Goal: Task Accomplishment & Management: Use online tool/utility

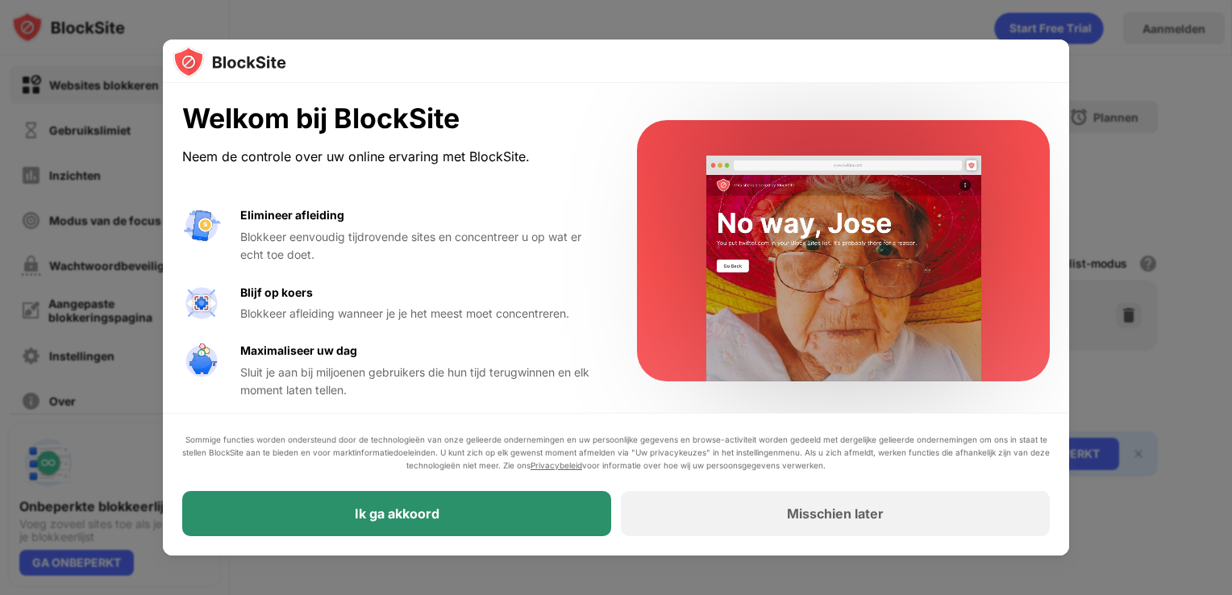
click at [484, 509] on div "Ik ga akkoord" at bounding box center [396, 513] width 429 height 45
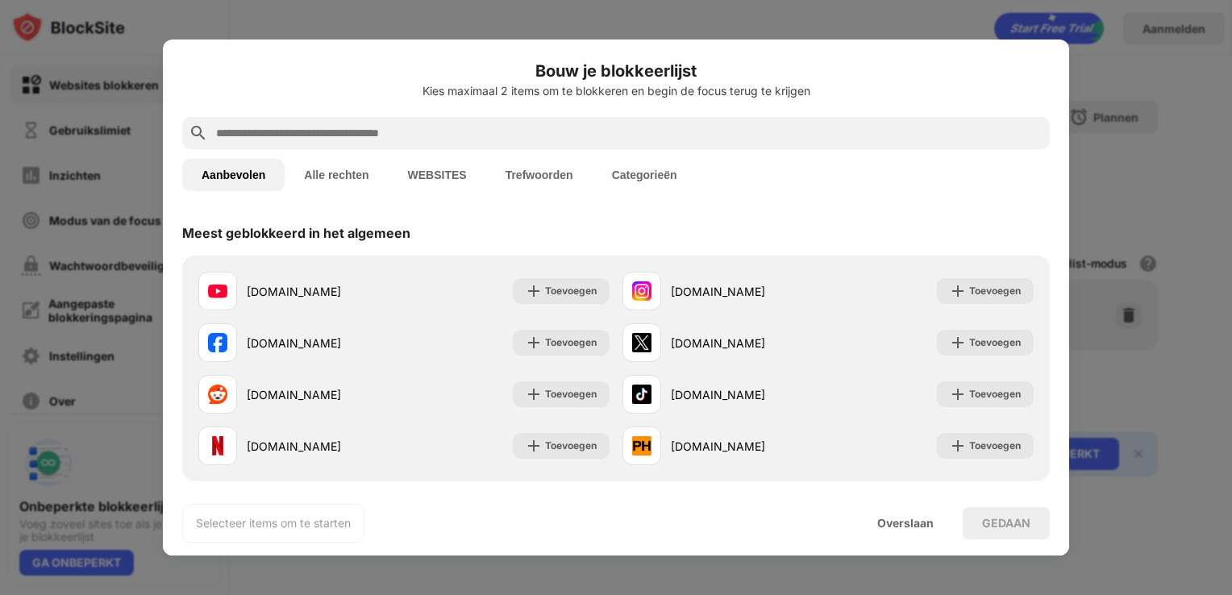
click at [603, 137] on input "text" at bounding box center [628, 132] width 829 height 19
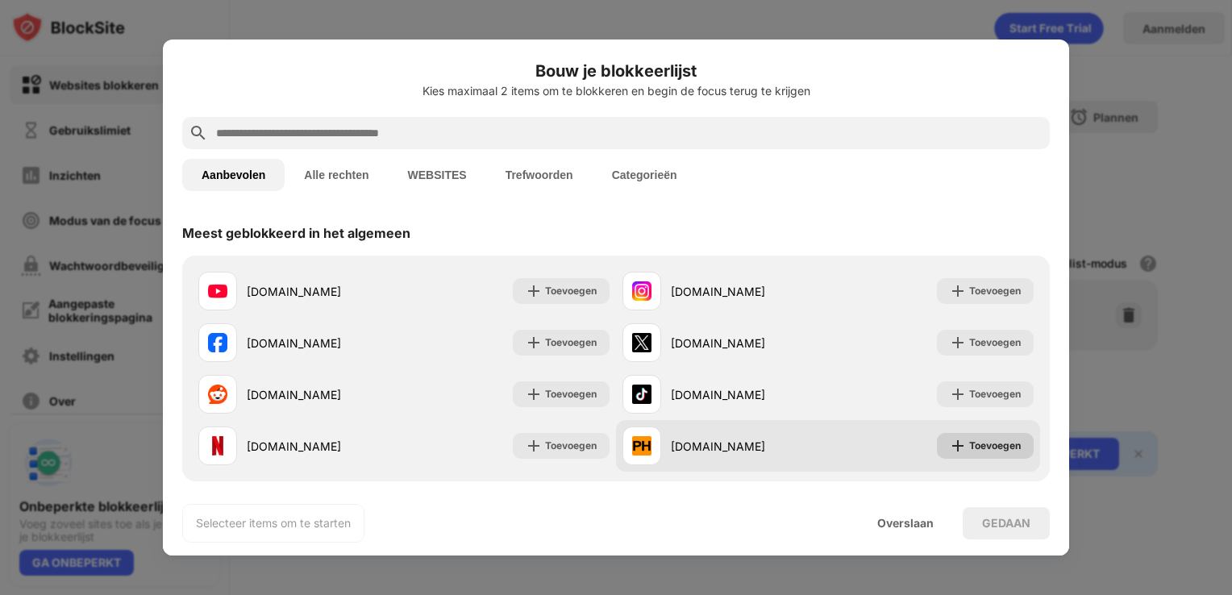
click at [954, 447] on div "Toevoegen" at bounding box center [985, 446] width 97 height 26
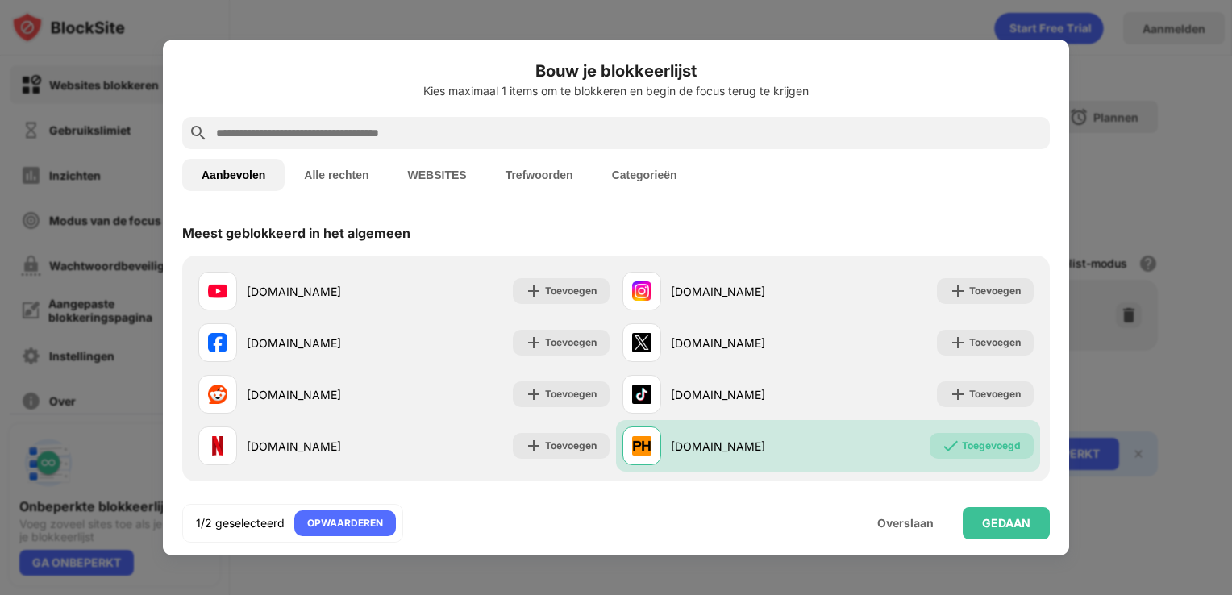
click at [703, 135] on input "text" at bounding box center [628, 132] width 829 height 19
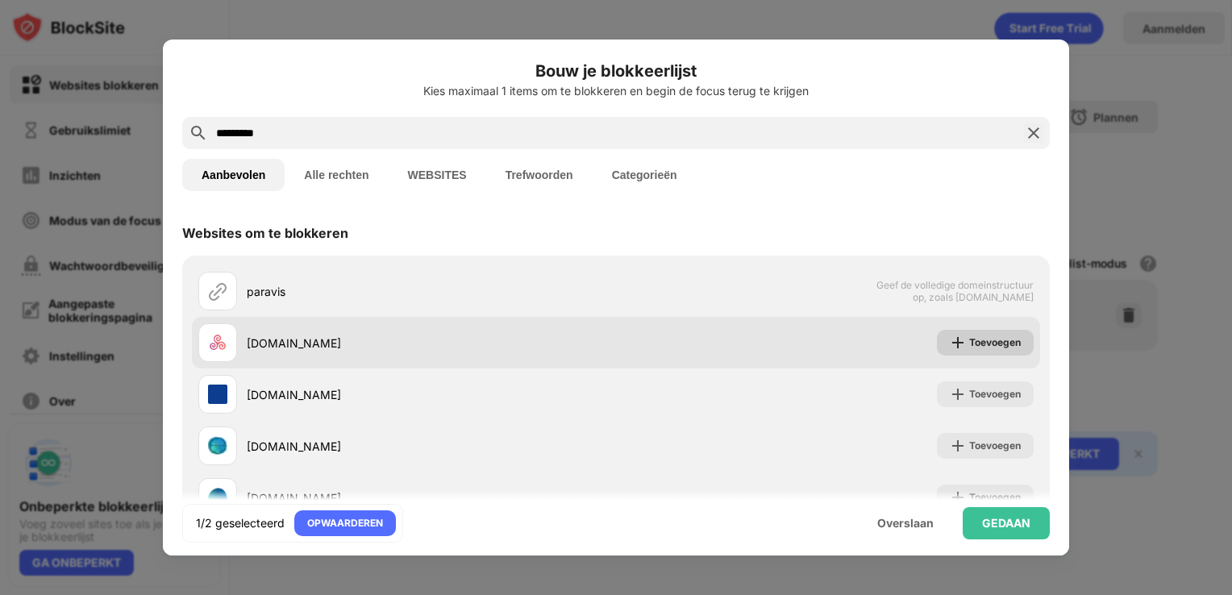
click at [979, 338] on div "Toevoegen" at bounding box center [995, 342] width 52 height 16
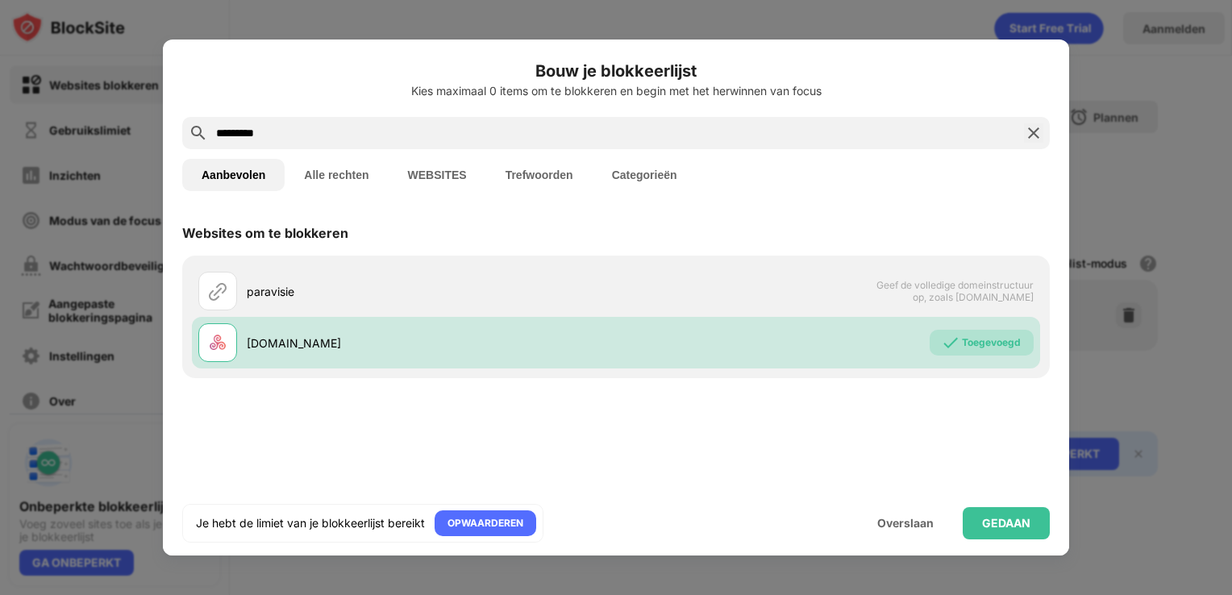
drag, startPoint x: 459, startPoint y: 133, endPoint x: 204, endPoint y: 153, distance: 256.3
click at [204, 153] on div "Bouw je blokkeerlijst Kies maximaal 0 items om te blokkeren en begin met het he…" at bounding box center [616, 297] width 906 height 516
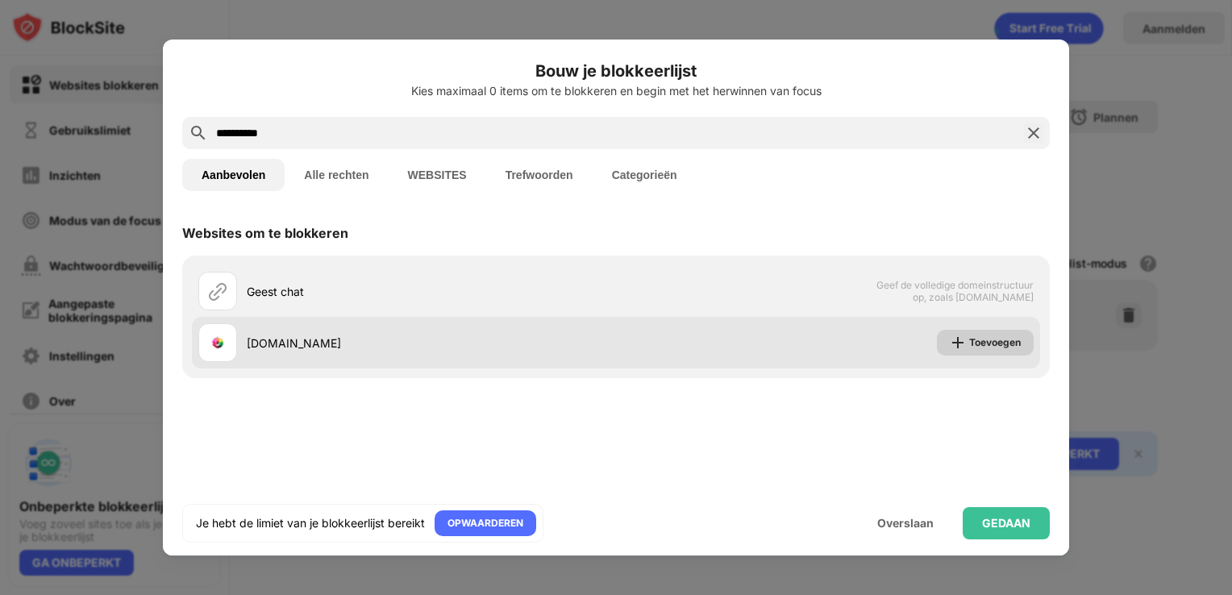
type input "**********"
click at [959, 343] on img at bounding box center [957, 342] width 16 height 16
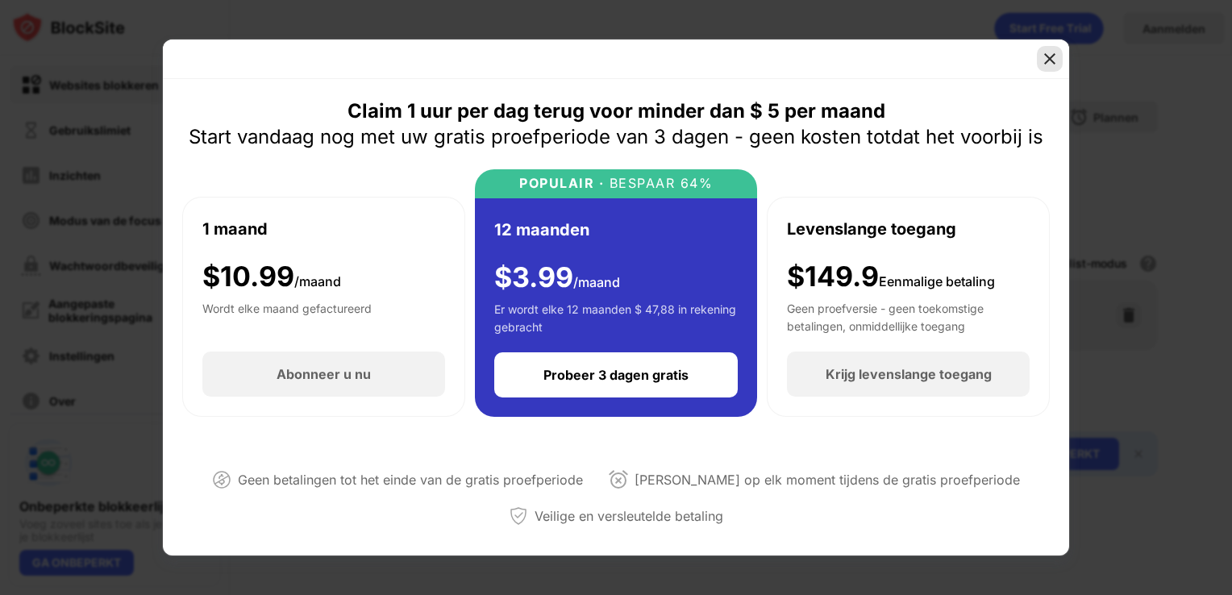
click at [1050, 55] on img at bounding box center [1049, 59] width 16 height 16
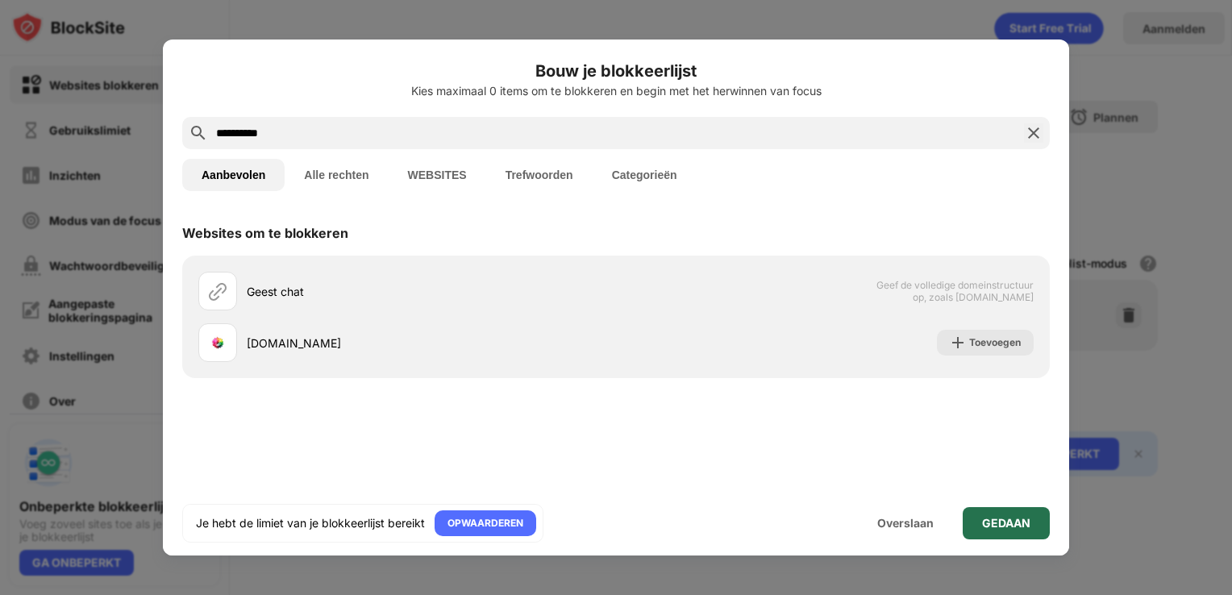
click at [982, 517] on div "GEDAAN" at bounding box center [1006, 523] width 48 height 13
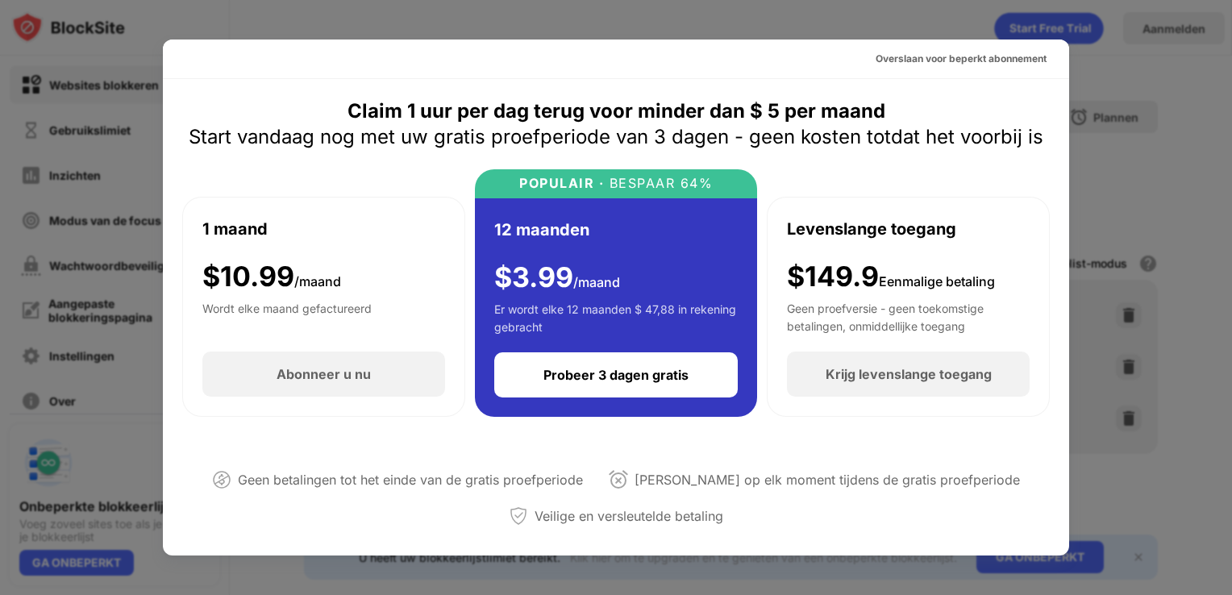
click at [1144, 156] on div at bounding box center [616, 297] width 1232 height 595
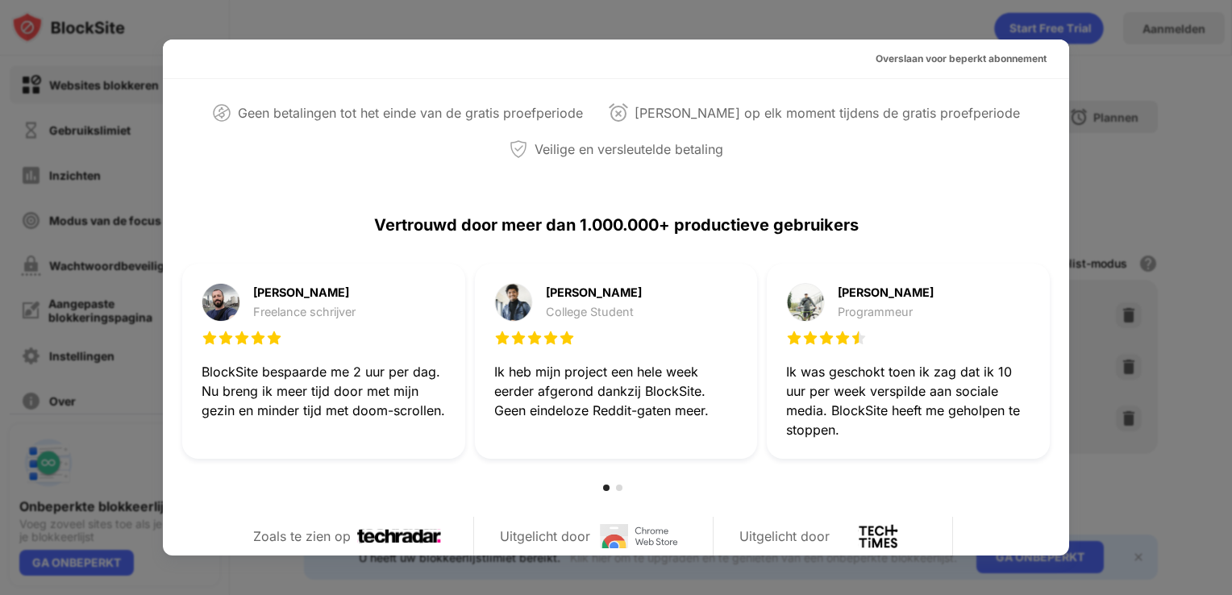
scroll to position [2, 0]
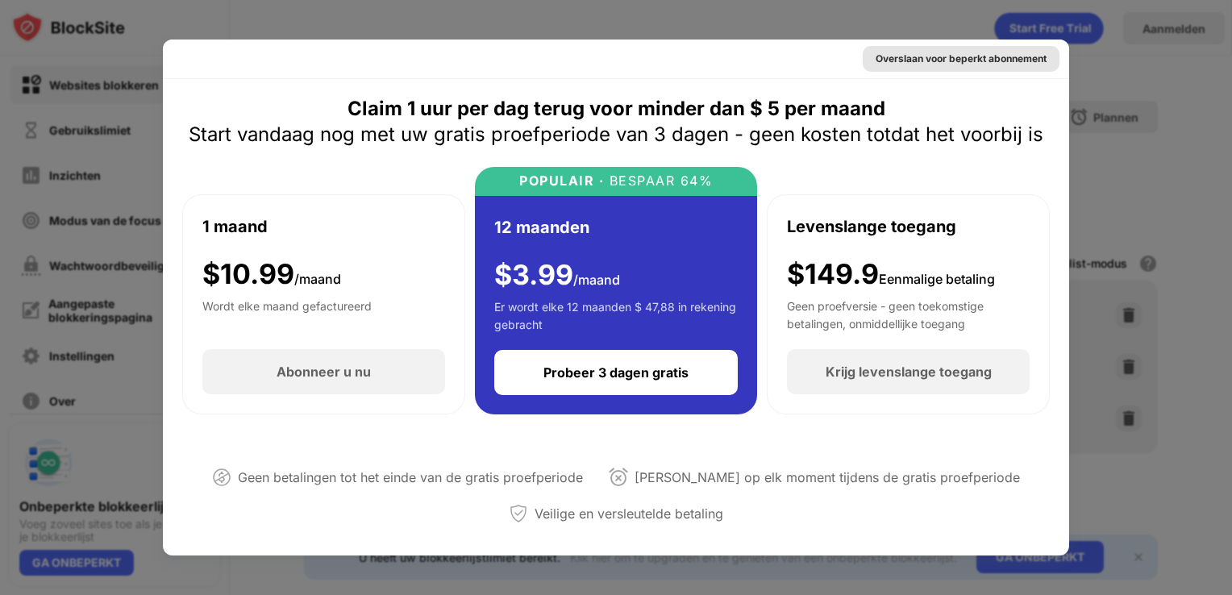
click at [906, 64] on div "Overslaan voor beperkt abonnement" at bounding box center [960, 59] width 171 height 16
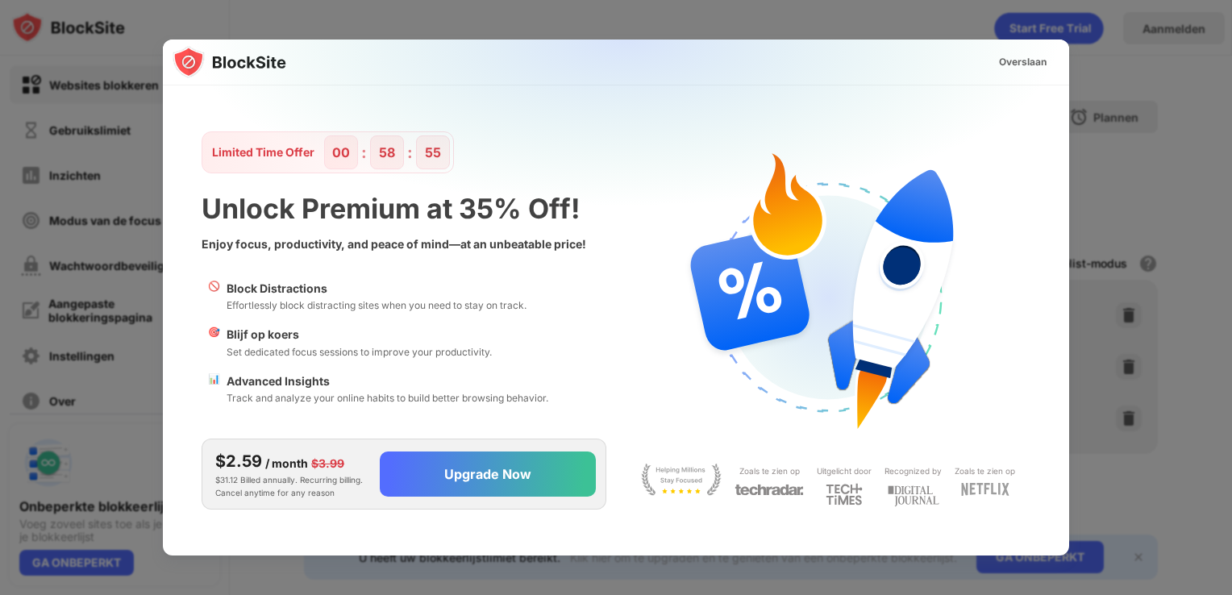
scroll to position [0, 0]
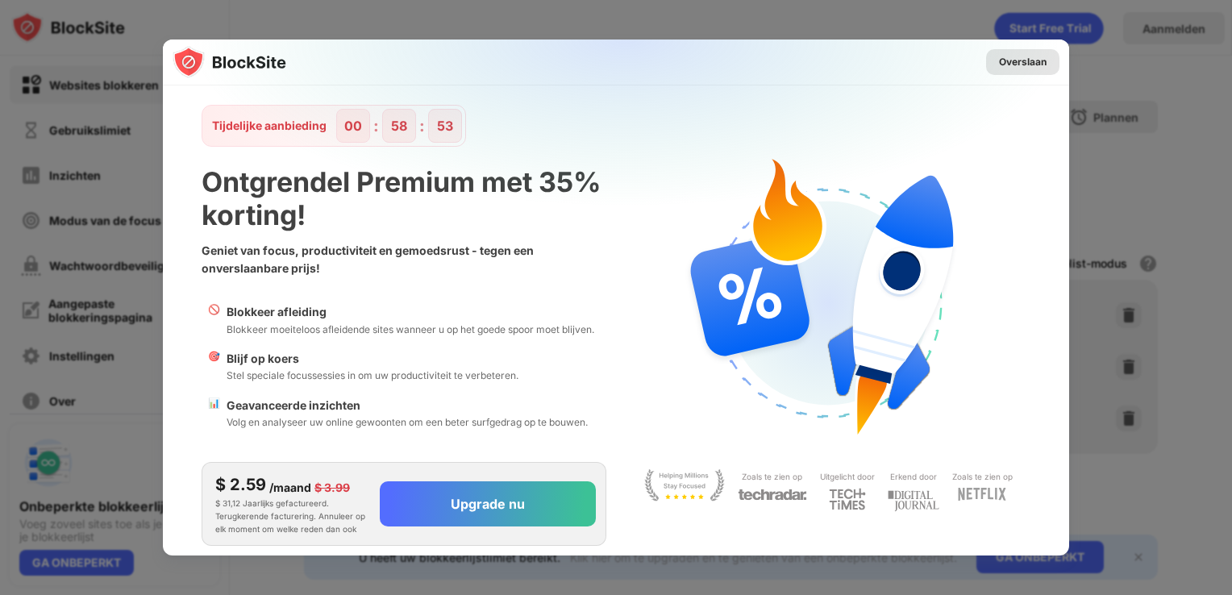
click at [1032, 50] on div "Overslaan" at bounding box center [1022, 62] width 73 height 26
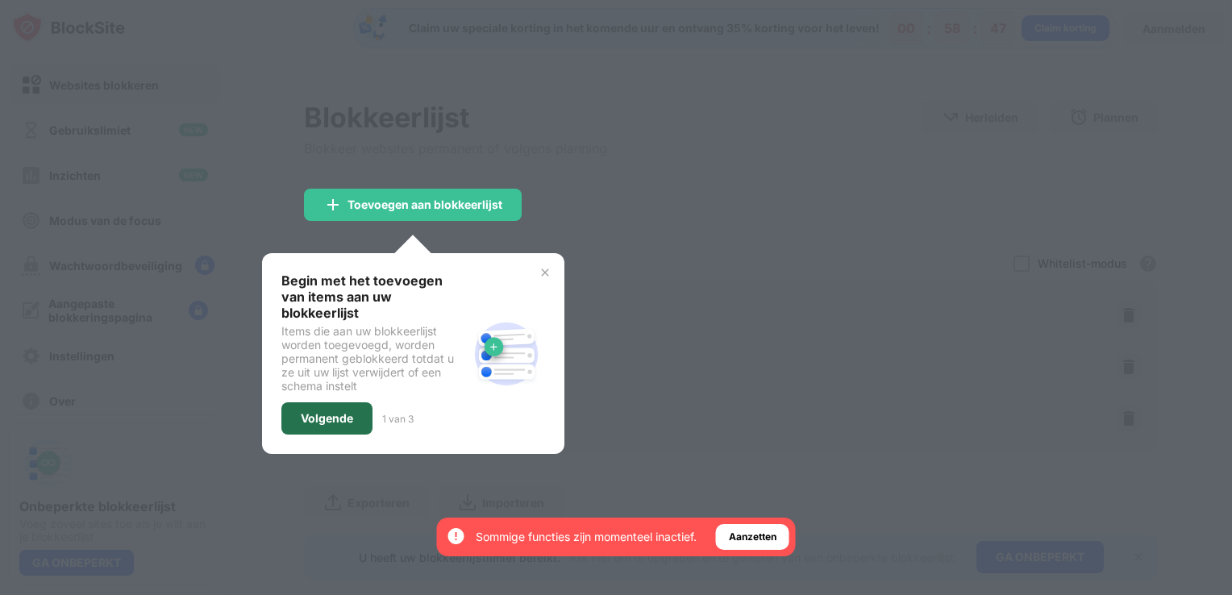
click at [345, 412] on div "Volgende" at bounding box center [327, 418] width 52 height 13
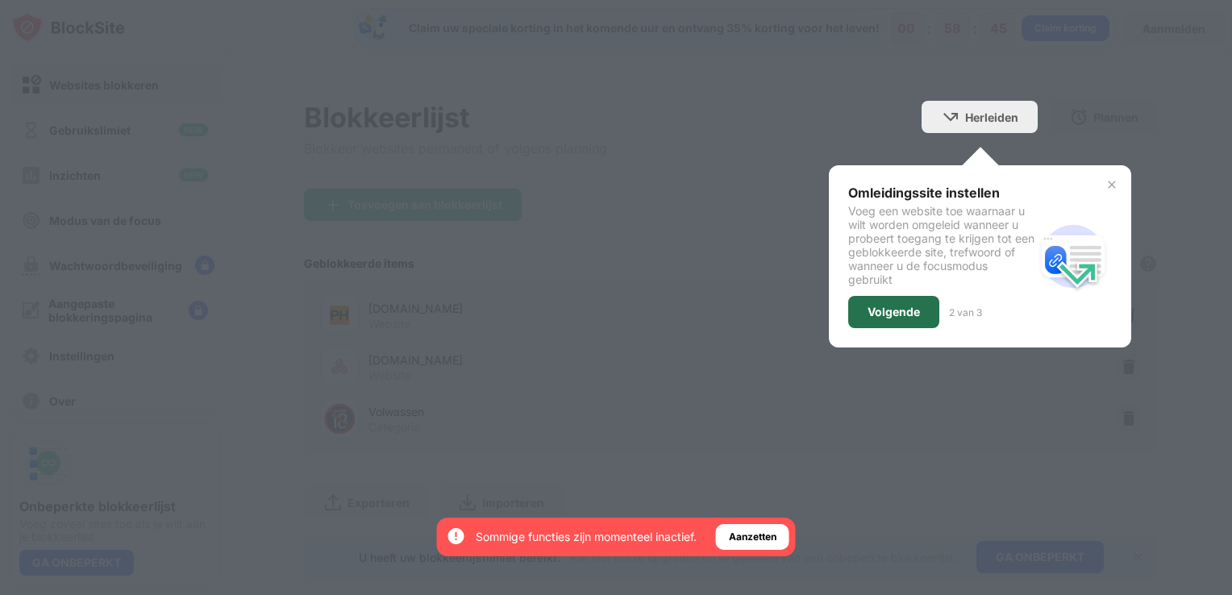
click at [889, 315] on div "Volgende" at bounding box center [893, 311] width 52 height 13
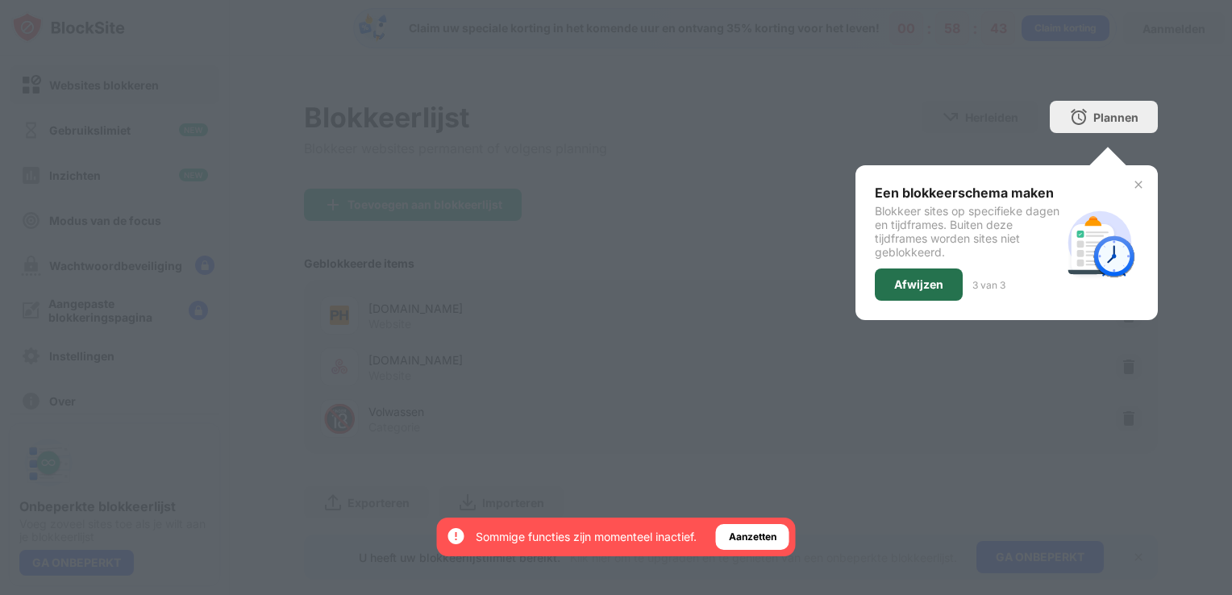
click at [903, 289] on div "Afwijzen" at bounding box center [918, 284] width 49 height 13
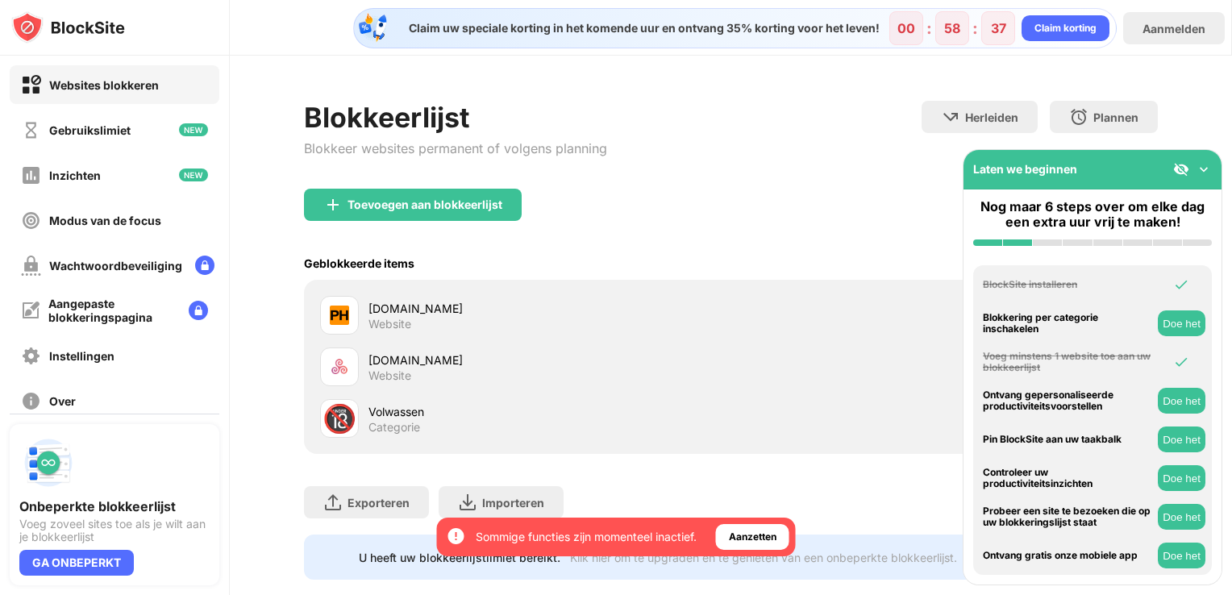
click at [1203, 168] on img at bounding box center [1203, 169] width 16 height 16
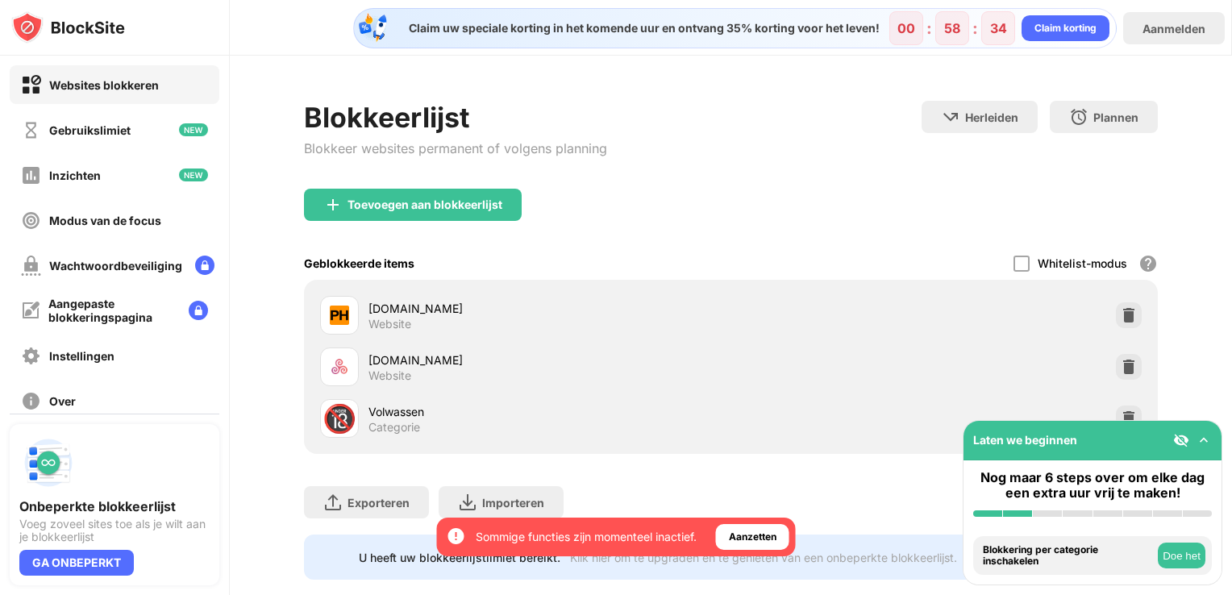
click at [775, 509] on div "Exporteren Bestanden exporteren (alleen voor website-items) Importeren Bestande…" at bounding box center [731, 494] width 854 height 81
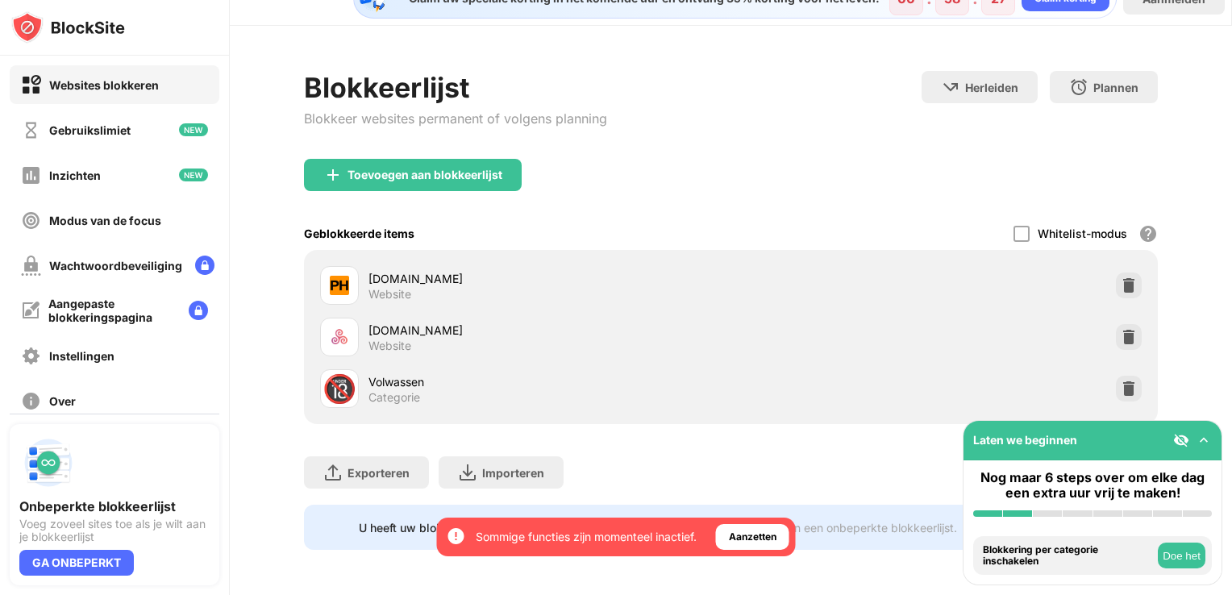
click at [1200, 440] on img at bounding box center [1203, 440] width 16 height 16
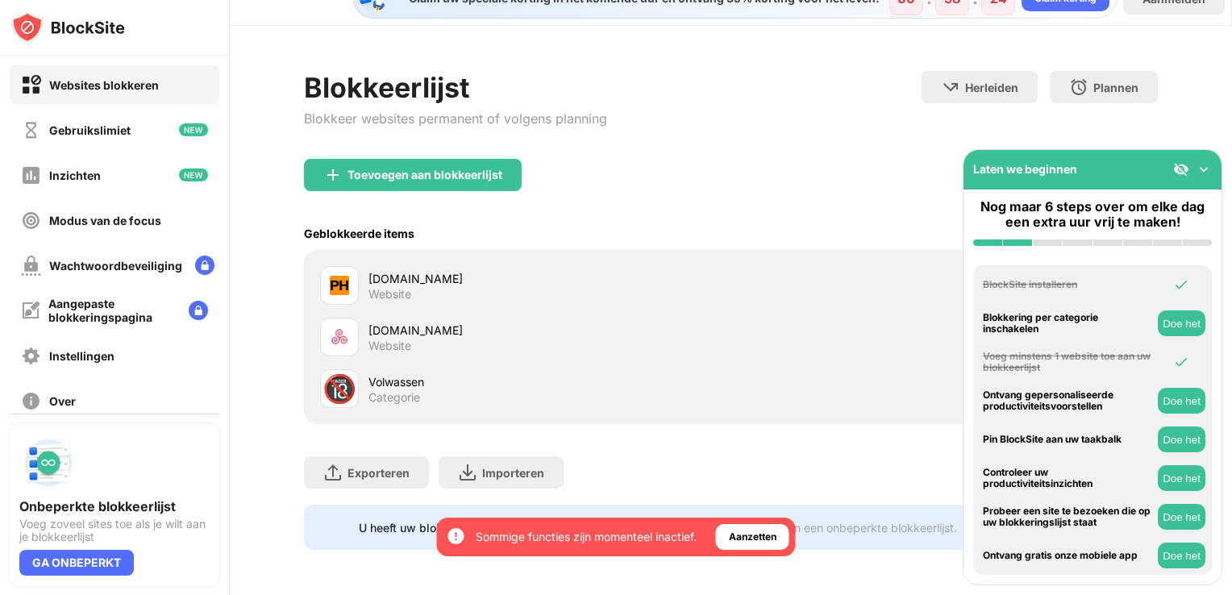
click at [1202, 166] on img at bounding box center [1203, 169] width 16 height 16
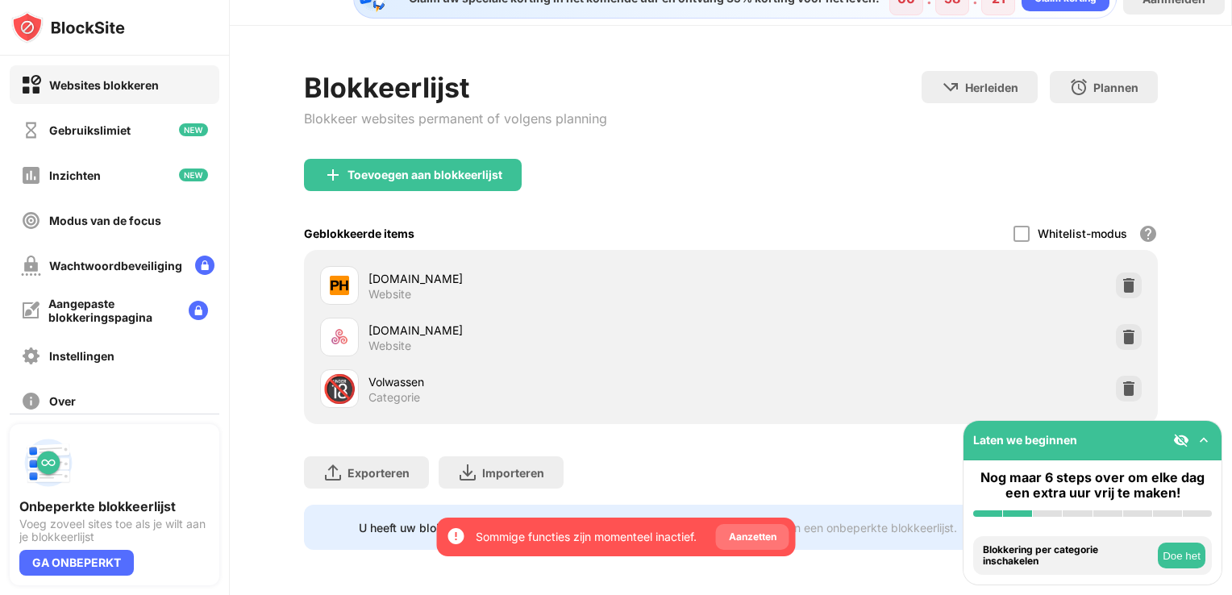
click at [777, 546] on div "Aanzetten" at bounding box center [752, 537] width 73 height 26
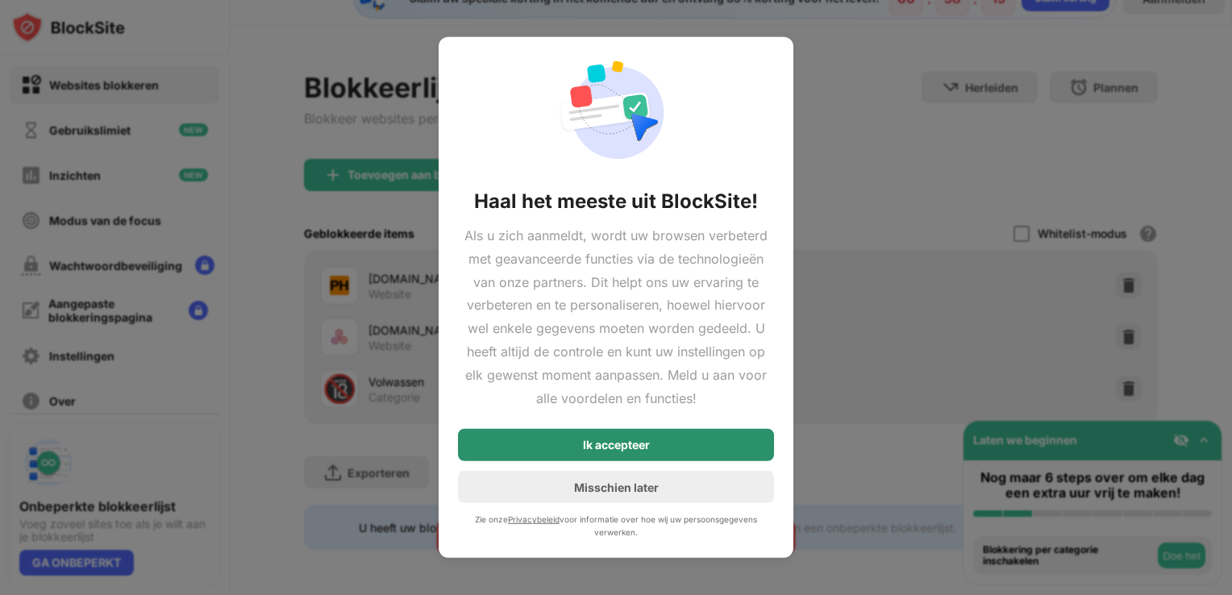
click at [704, 438] on div "Ik accepteer" at bounding box center [616, 445] width 316 height 32
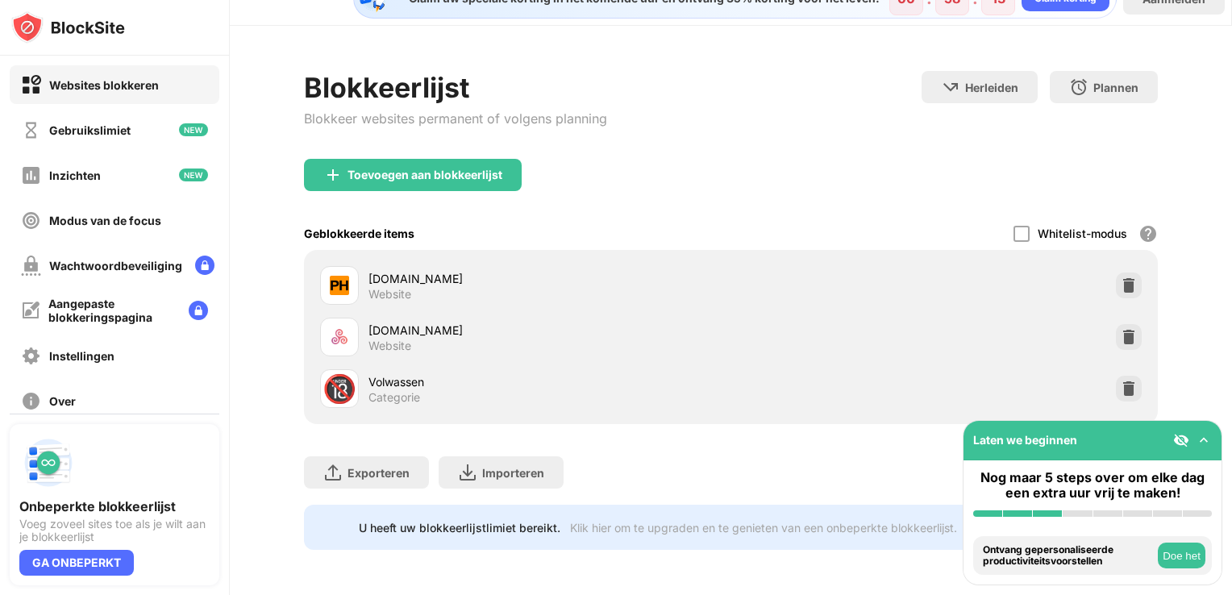
click at [836, 456] on div "Exporteren Bestanden exporteren (alleen voor website-items) Importeren Bestande…" at bounding box center [731, 464] width 854 height 81
